Goal: Information Seeking & Learning: Learn about a topic

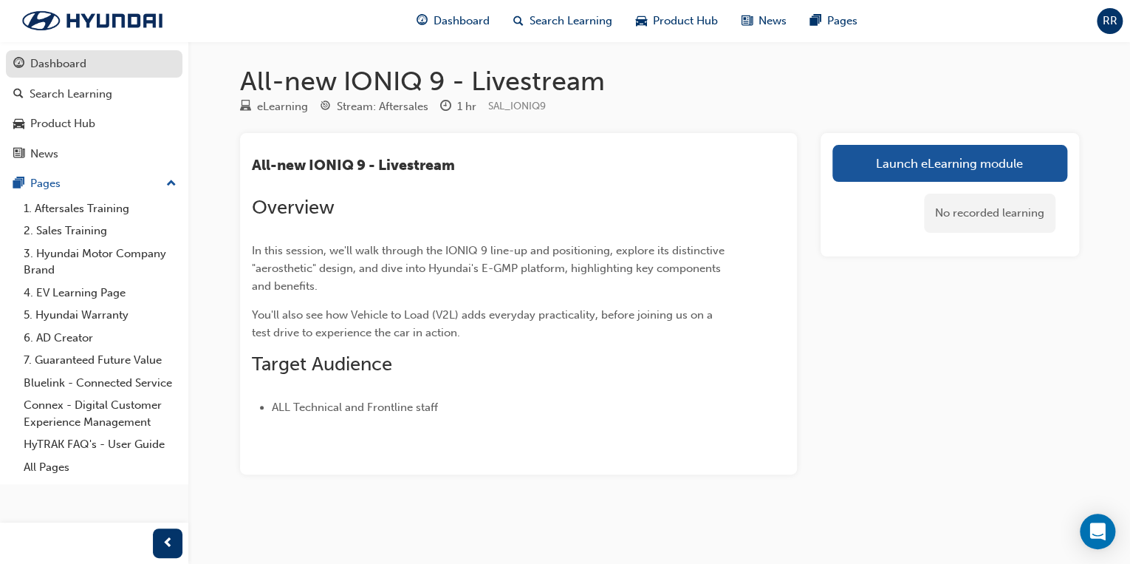
click at [56, 63] on div "Dashboard" at bounding box center [58, 63] width 56 height 17
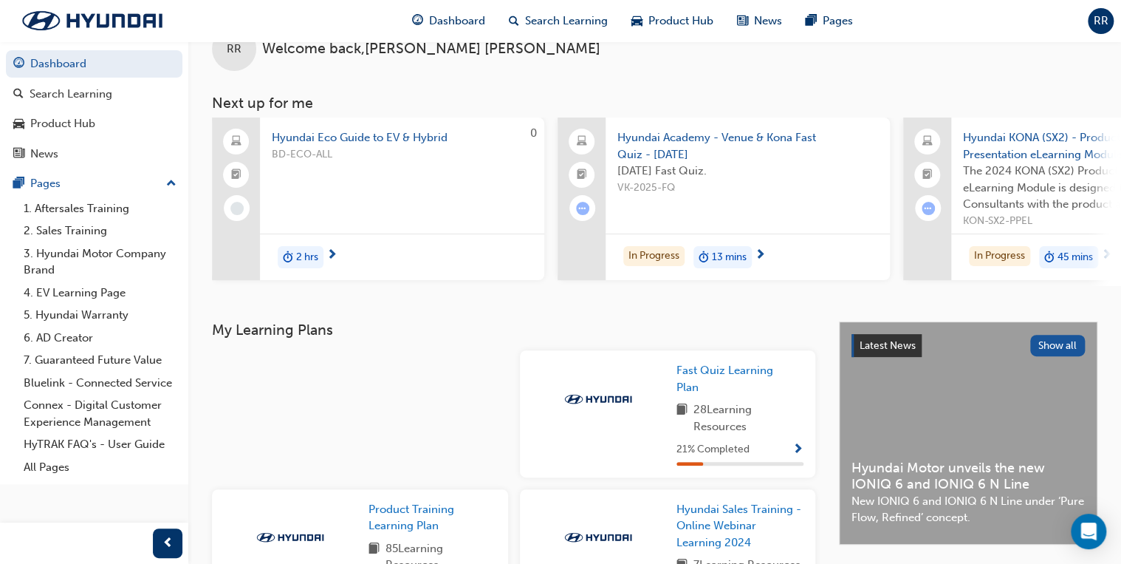
scroll to position [59, 0]
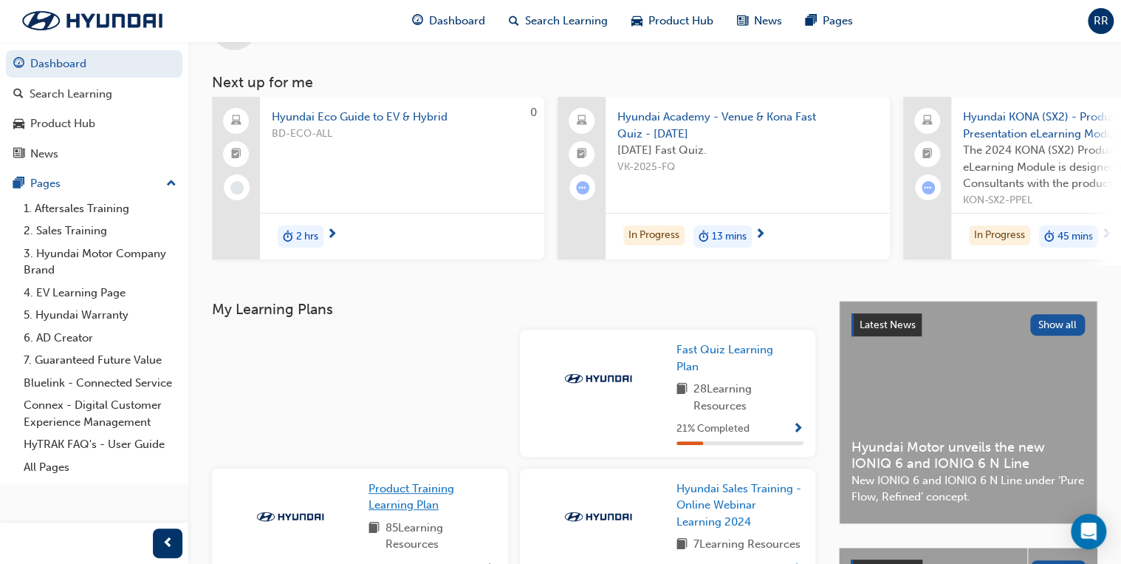
click at [437, 482] on span "Product Training Learning Plan" at bounding box center [412, 497] width 86 height 30
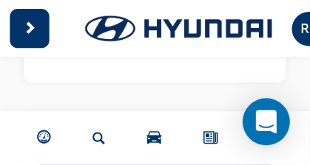
scroll to position [477, 0]
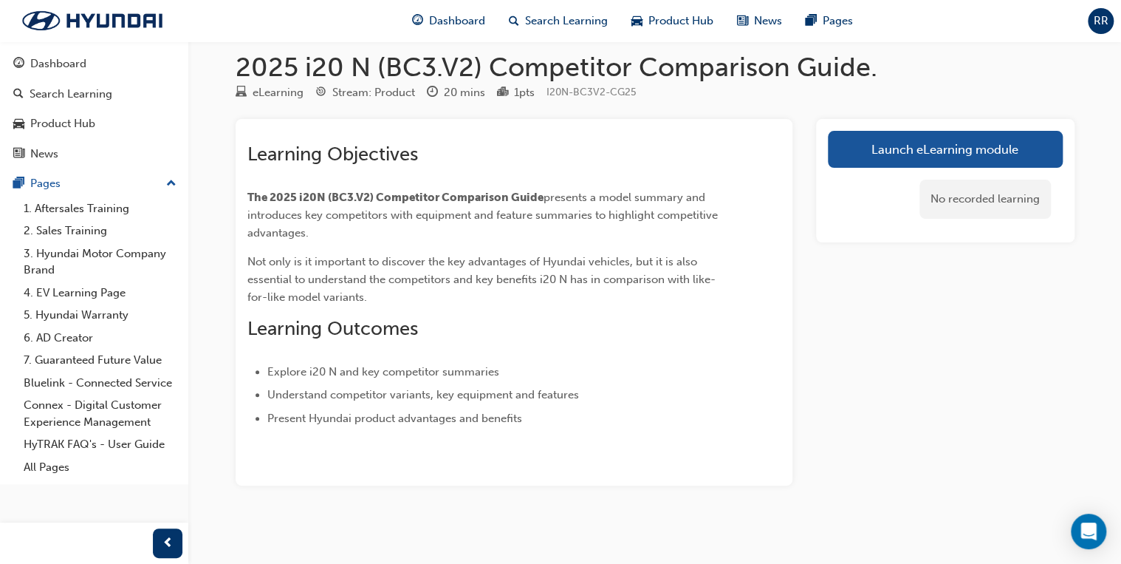
scroll to position [20, 0]
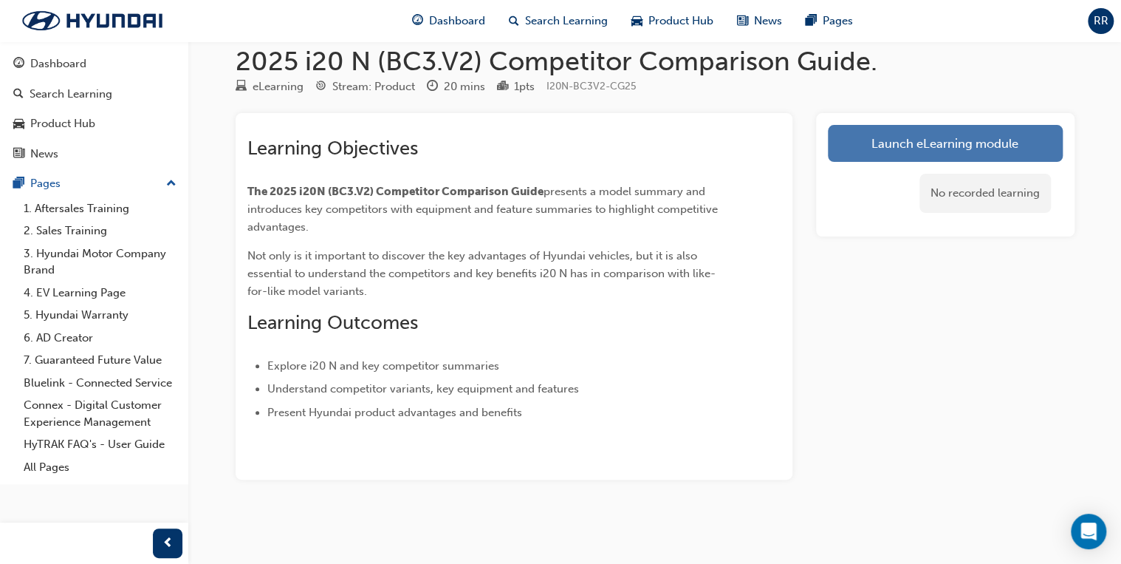
click at [913, 148] on link "Launch eLearning module" at bounding box center [945, 143] width 235 height 37
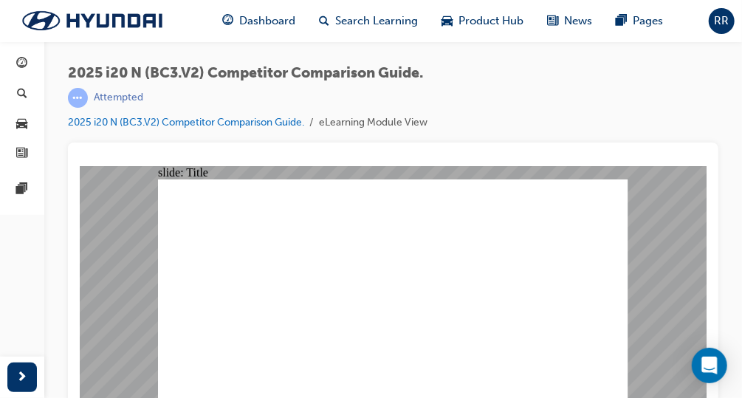
scroll to position [16, 0]
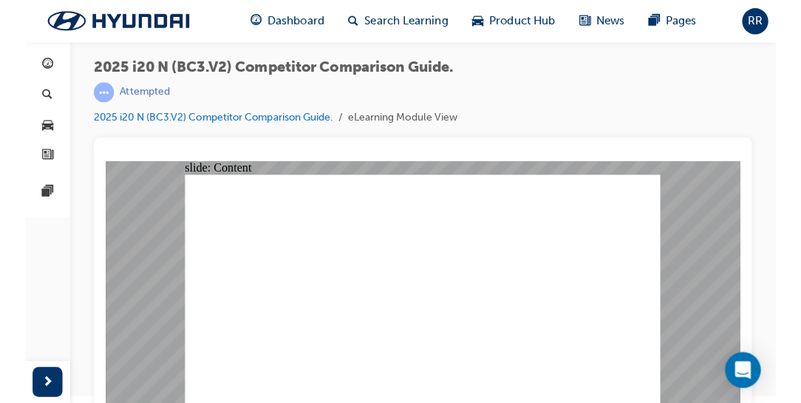
scroll to position [0, 0]
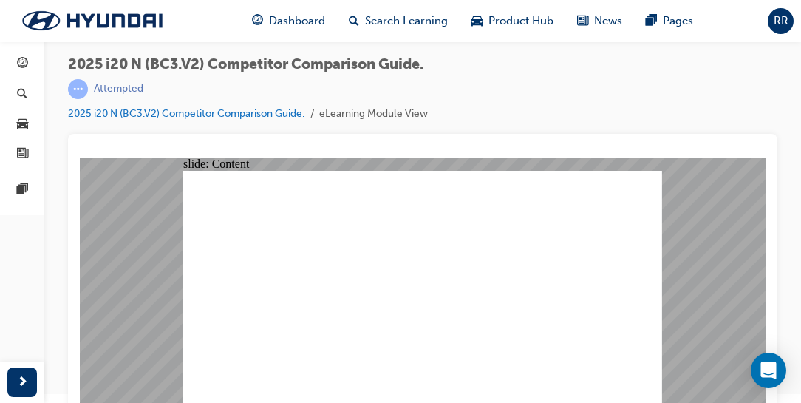
scroll to position [16, 0]
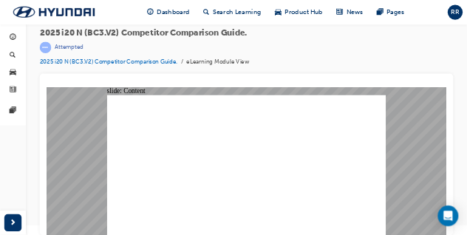
scroll to position [0, 0]
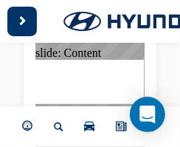
scroll to position [245, 0]
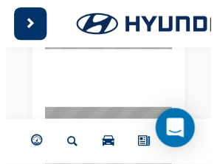
scroll to position [211, 0]
